Goal: Check status: Check status

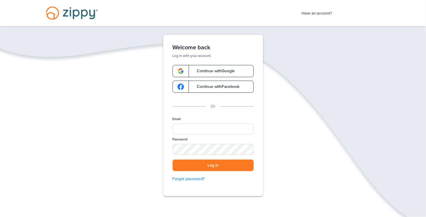
click at [191, 123] on div "Email" at bounding box center [212, 127] width 81 height 20
click at [197, 124] on input "Email" at bounding box center [212, 129] width 81 height 11
type input "*"
type input "**********"
click at [244, 149] on div "SHOW" at bounding box center [246, 150] width 13 height 6
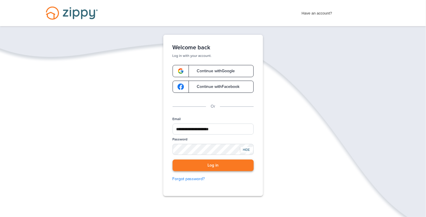
click at [214, 164] on button "Log in" at bounding box center [212, 166] width 81 height 12
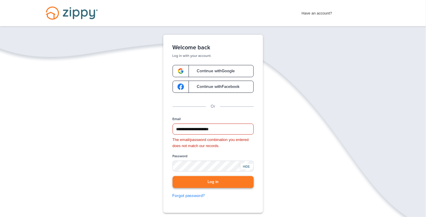
click at [201, 179] on button "Log in" at bounding box center [212, 182] width 81 height 12
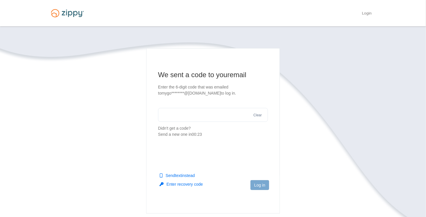
click at [173, 112] on input "text" at bounding box center [213, 115] width 110 height 14
type input "******"
drag, startPoint x: 260, startPoint y: 187, endPoint x: 255, endPoint y: 185, distance: 4.5
click at [259, 186] on button "Log in" at bounding box center [259, 185] width 19 height 10
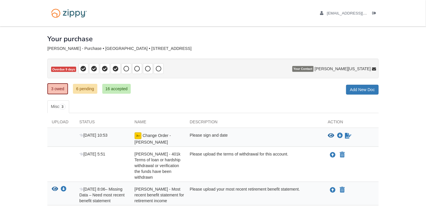
click at [235, 19] on div "mygodsbest56@gmail.com Logout" at bounding box center [213, 13] width 340 height 26
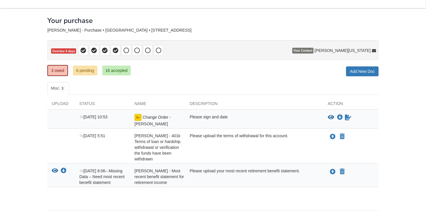
scroll to position [28, 0]
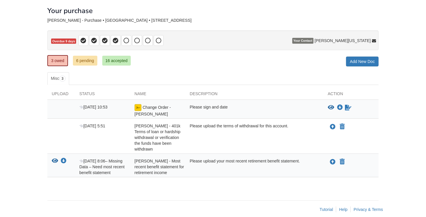
click at [154, 134] on div "Leanner Warren - 401k Terms of loan or hardship withdrawal or verification the …" at bounding box center [157, 137] width 55 height 29
click at [138, 107] on img at bounding box center [137, 107] width 7 height 7
click at [144, 106] on span "Change Order - [PERSON_NAME]" at bounding box center [152, 110] width 36 height 11
click at [169, 107] on span "Change Order - [PERSON_NAME]" at bounding box center [152, 110] width 36 height 11
click at [138, 107] on img at bounding box center [137, 107] width 7 height 7
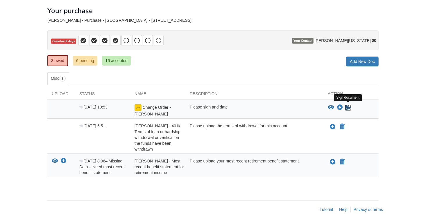
click at [347, 107] on icon "Sign Form" at bounding box center [348, 108] width 6 height 6
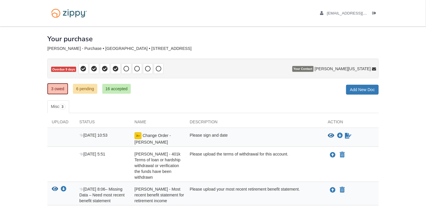
click at [258, 73] on p "Overdue 9 days" at bounding box center [212, 69] width 331 height 20
click at [87, 88] on link "6 pending" at bounding box center [85, 89] width 24 height 10
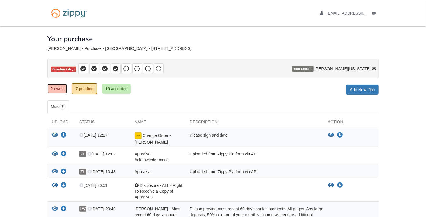
click at [55, 88] on link "2 owed" at bounding box center [56, 89] width 19 height 10
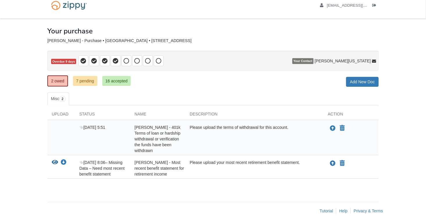
scroll to position [15, 0]
